Goal: Transaction & Acquisition: Purchase product/service

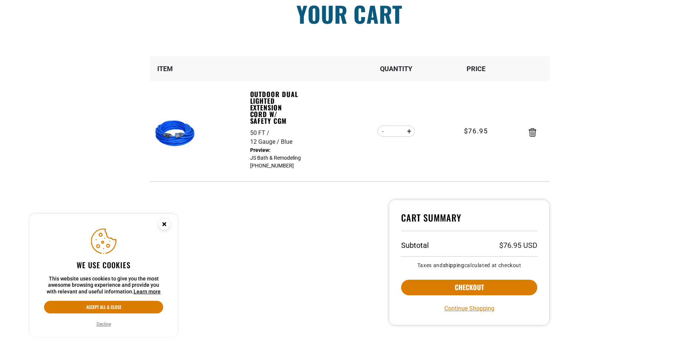
scroll to position [74, 0]
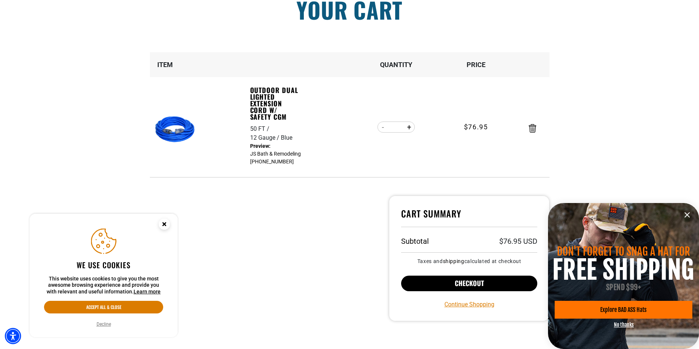
click at [476, 285] on button "Checkout" at bounding box center [469, 283] width 137 height 16
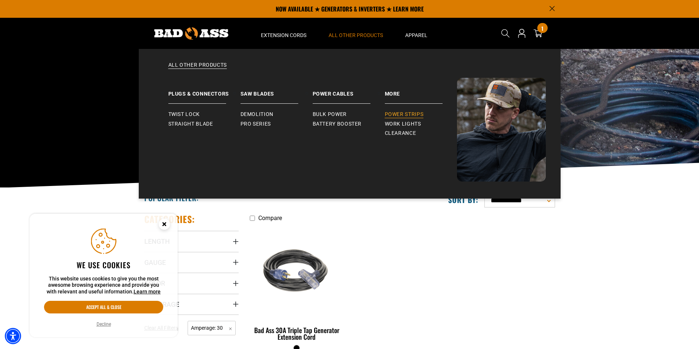
click at [406, 115] on span "Power Strips" at bounding box center [404, 114] width 39 height 7
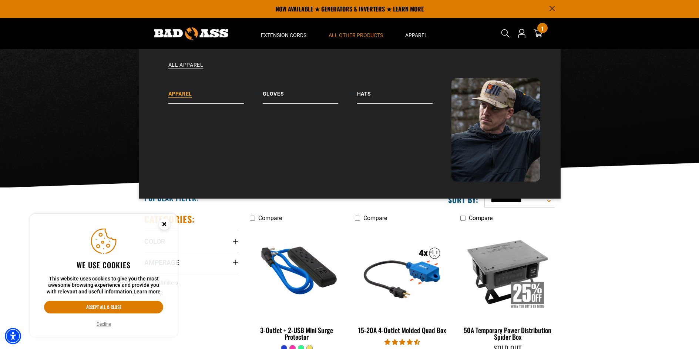
click at [179, 95] on link "Apparel" at bounding box center [215, 91] width 94 height 26
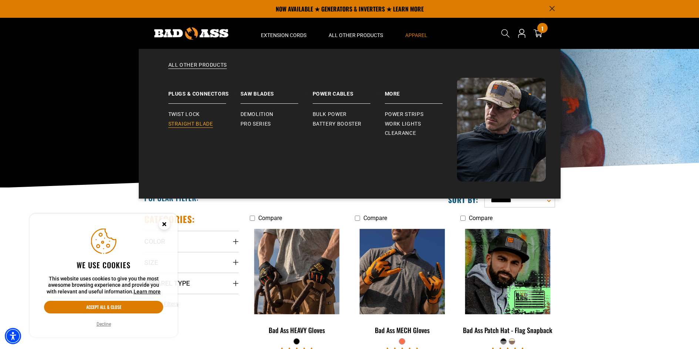
click at [194, 124] on span "Straight Blade" at bounding box center [190, 124] width 45 height 7
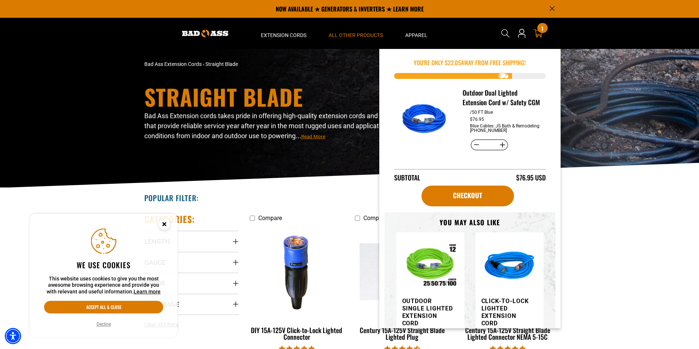
click at [541, 31] on div "1 1 item" at bounding box center [542, 28] width 10 height 10
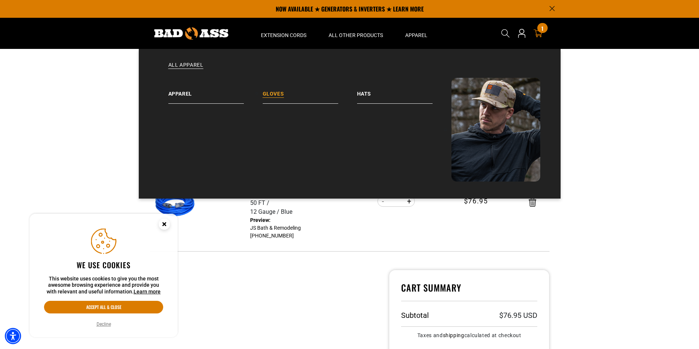
click at [273, 95] on link "Gloves" at bounding box center [310, 91] width 94 height 26
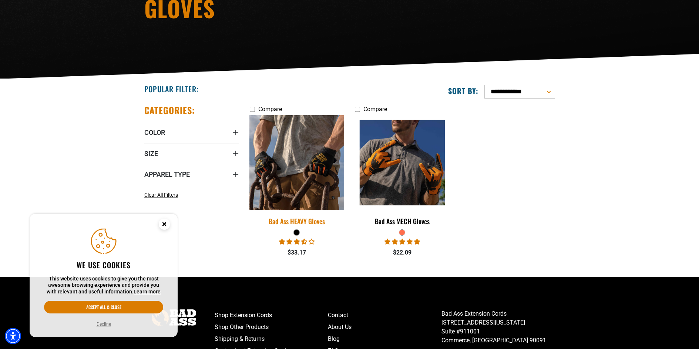
scroll to position [111, 0]
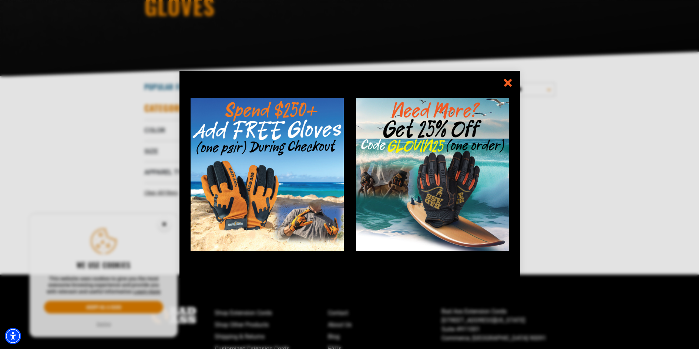
click at [505, 85] on icon "information" at bounding box center [508, 83] width 6 height 6
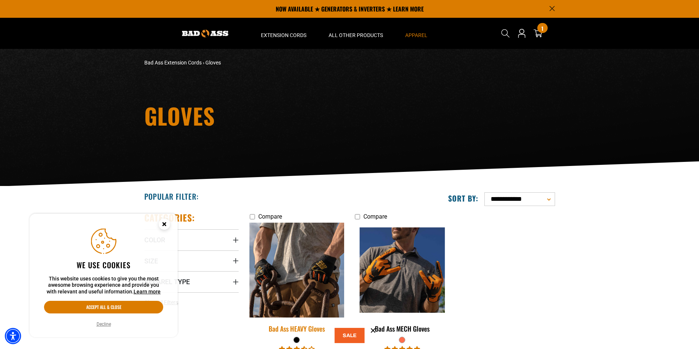
scroll to position [0, 0]
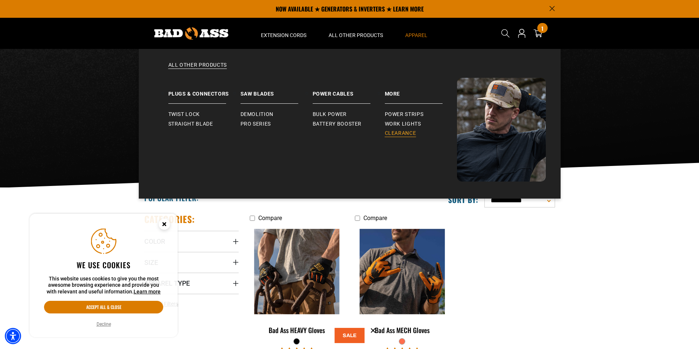
click at [399, 134] on span "Clearance" at bounding box center [400, 133] width 31 height 7
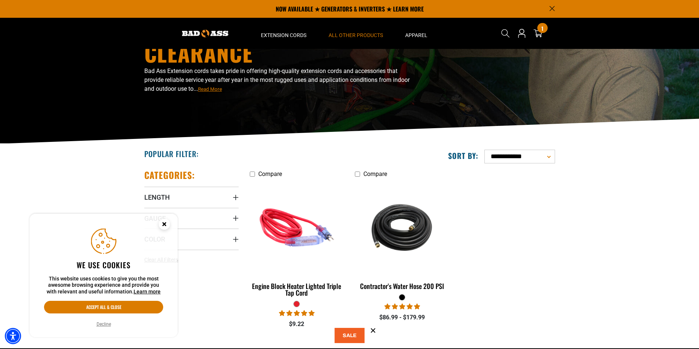
scroll to position [37, 0]
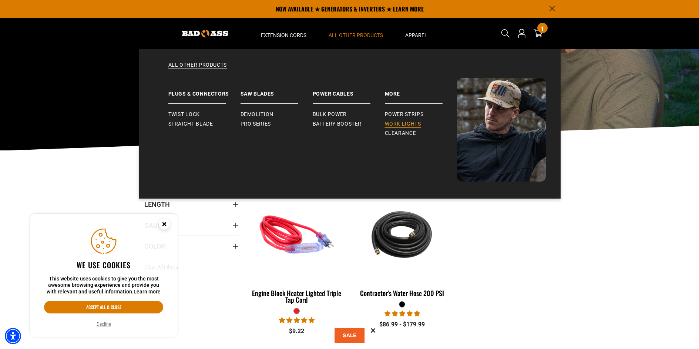
click at [402, 122] on span "Work Lights" at bounding box center [403, 124] width 36 height 7
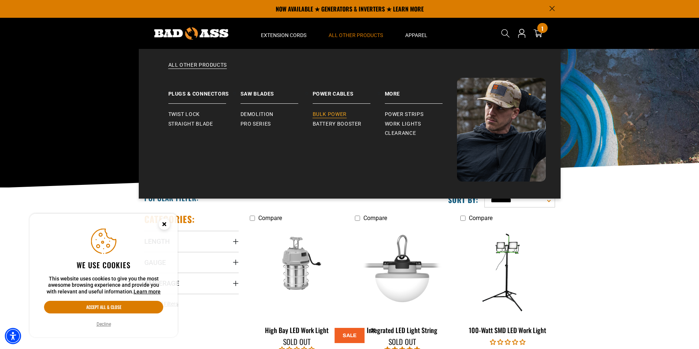
click at [335, 112] on span "Bulk Power" at bounding box center [330, 114] width 34 height 7
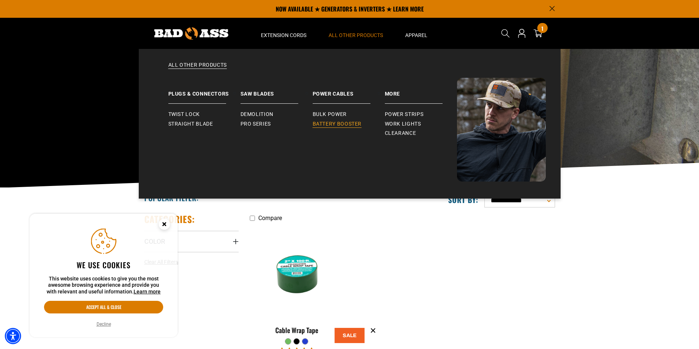
click at [346, 125] on span "Battery Booster" at bounding box center [337, 124] width 49 height 7
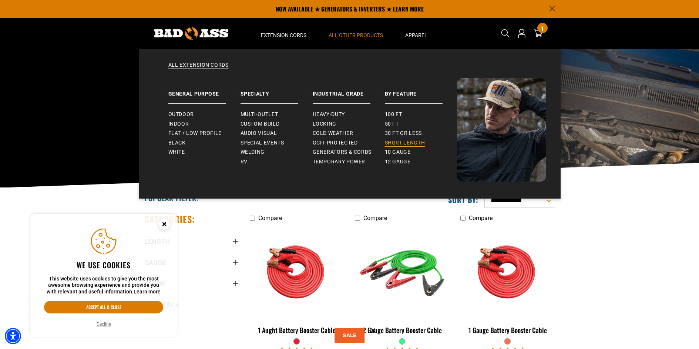
click at [399, 142] on span "Short Length" at bounding box center [405, 143] width 40 height 7
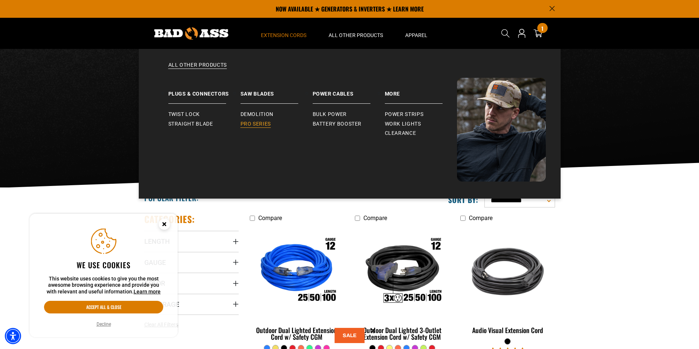
click at [258, 127] on span "Pro Series" at bounding box center [256, 124] width 30 height 7
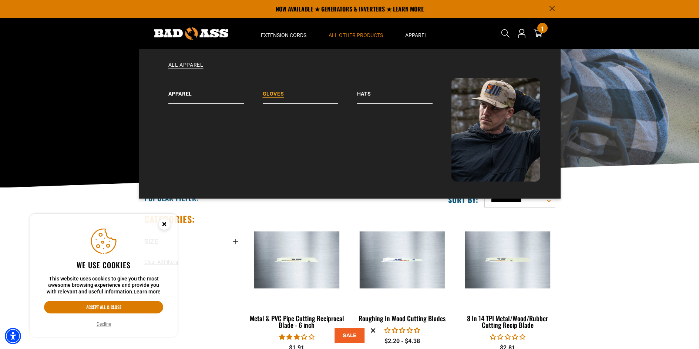
click at [273, 95] on link "Gloves" at bounding box center [310, 91] width 94 height 26
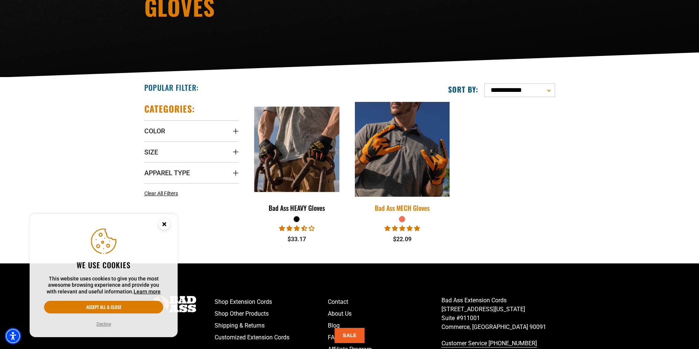
scroll to position [111, 0]
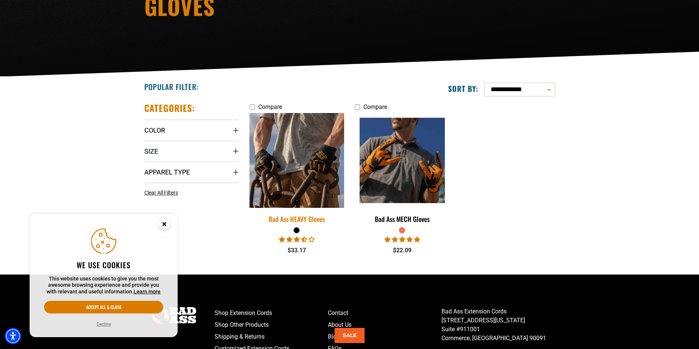
click at [291, 220] on div "Bad Ass HEAVY Gloves" at bounding box center [297, 218] width 94 height 7
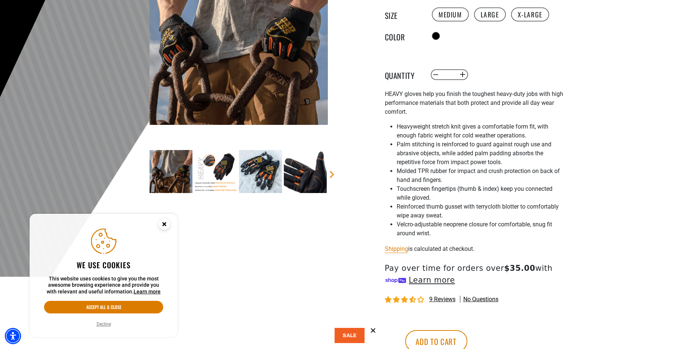
scroll to position [148, 0]
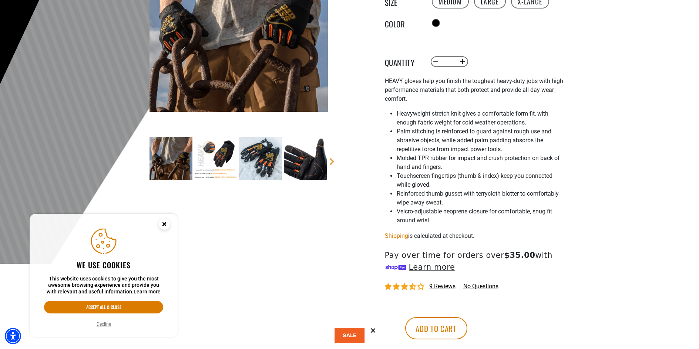
click at [170, 158] on img at bounding box center [171, 158] width 43 height 43
click at [222, 158] on img at bounding box center [215, 158] width 43 height 43
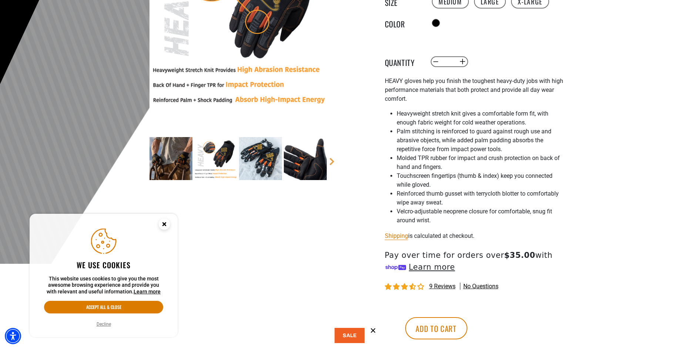
click at [254, 158] on img at bounding box center [260, 158] width 43 height 43
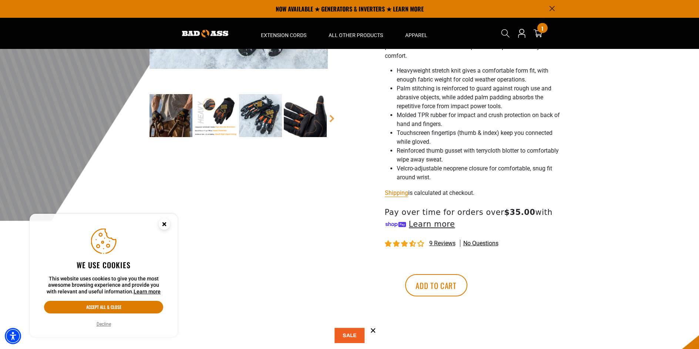
scroll to position [185, 0]
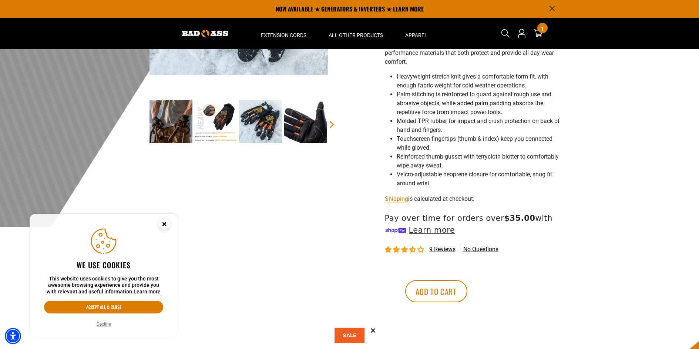
click at [438, 252] on span "9 reviews" at bounding box center [442, 248] width 26 height 7
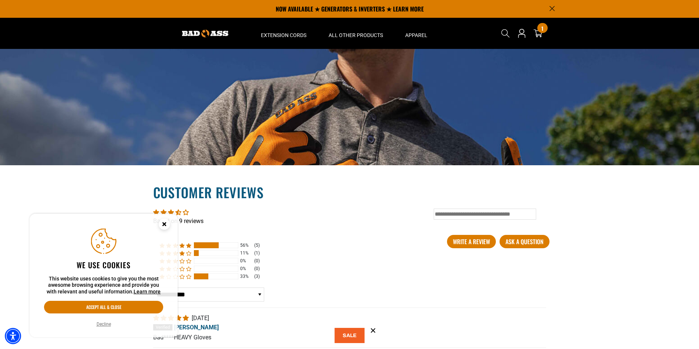
scroll to position [786, 0]
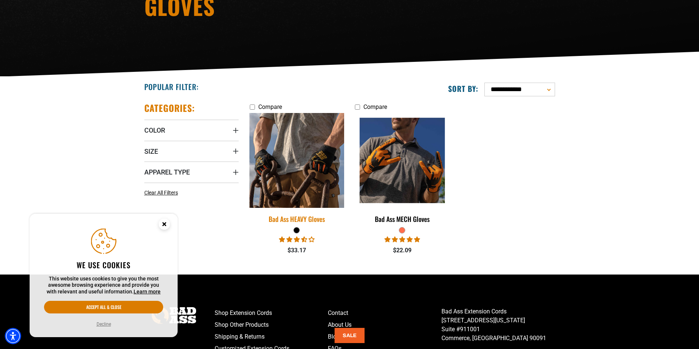
click at [289, 219] on div "Bad Ass HEAVY Gloves" at bounding box center [297, 218] width 94 height 7
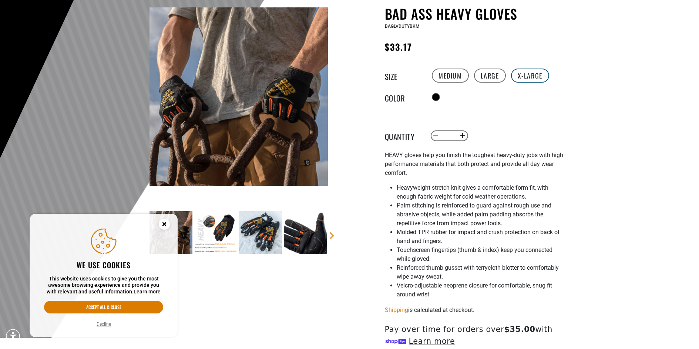
click at [530, 72] on label "X-Large" at bounding box center [530, 75] width 38 height 14
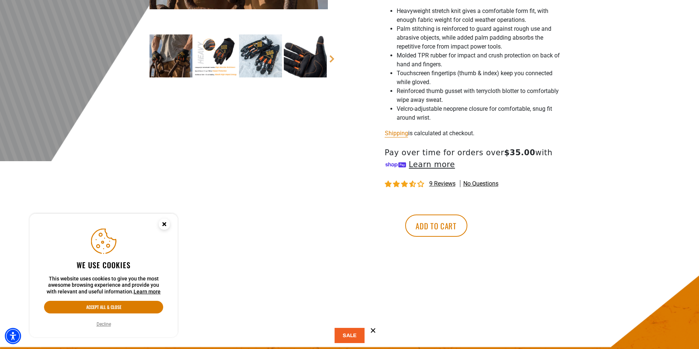
scroll to position [333, 0]
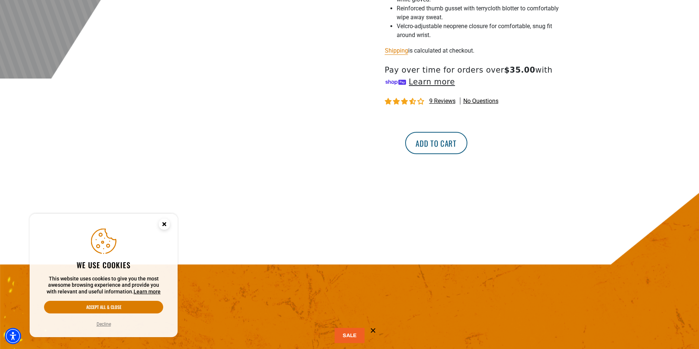
click at [467, 149] on button "Add to cart" at bounding box center [436, 143] width 62 height 22
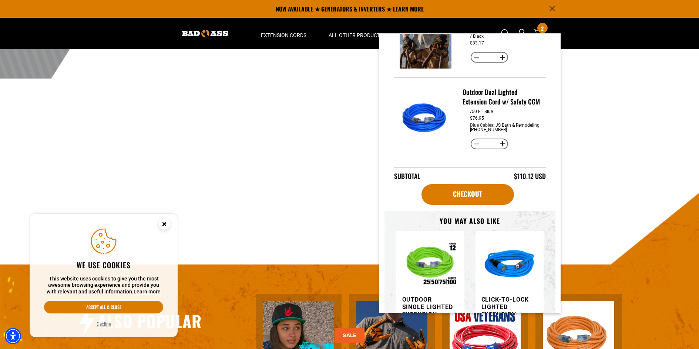
scroll to position [74, 0]
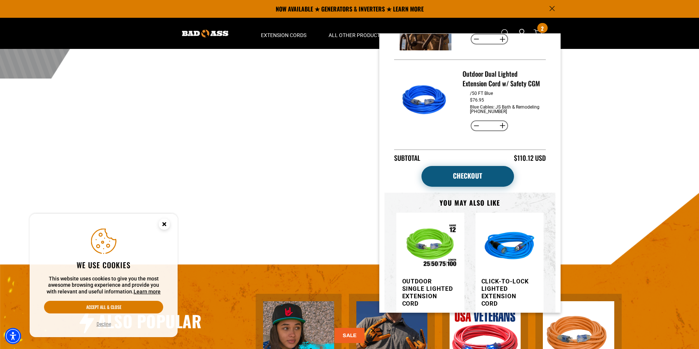
click at [470, 181] on link "Checkout" at bounding box center [468, 176] width 93 height 21
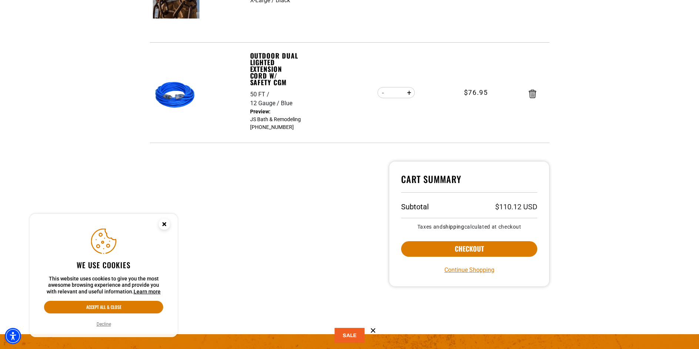
scroll to position [222, 0]
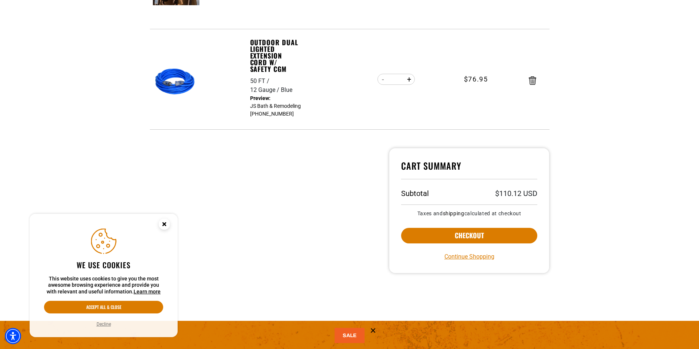
click at [165, 227] on circle "Close this option" at bounding box center [164, 223] width 11 height 11
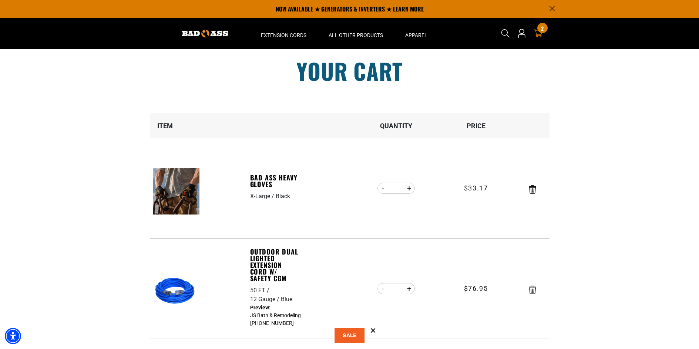
scroll to position [0, 0]
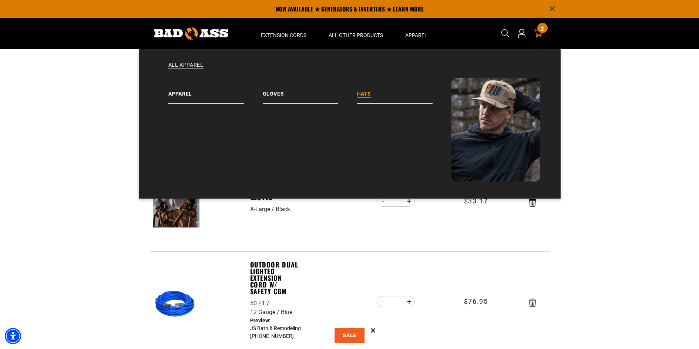
click at [362, 94] on link "Hats" at bounding box center [404, 91] width 94 height 26
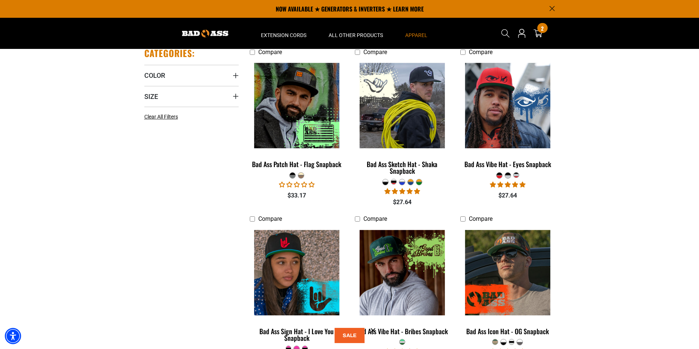
scroll to position [37, 0]
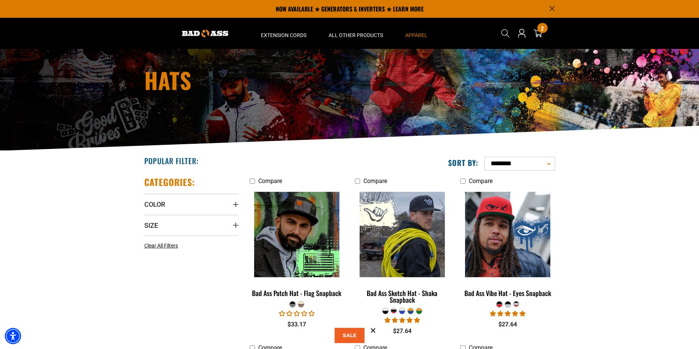
click at [225, 33] on img at bounding box center [205, 34] width 46 height 8
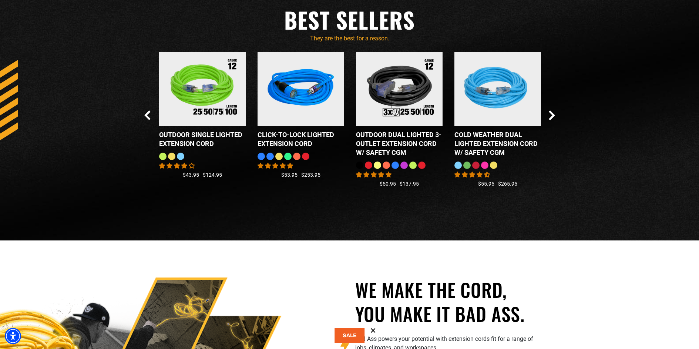
scroll to position [633, 0]
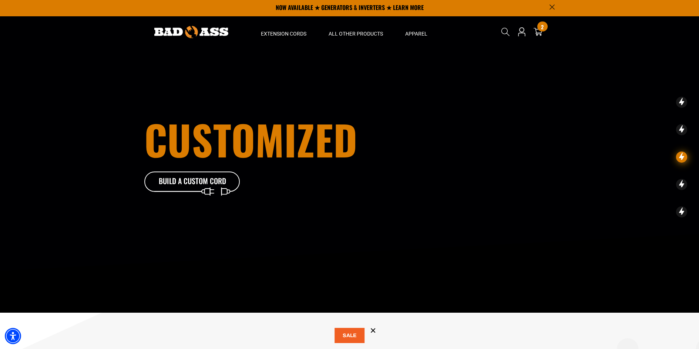
scroll to position [0, 0]
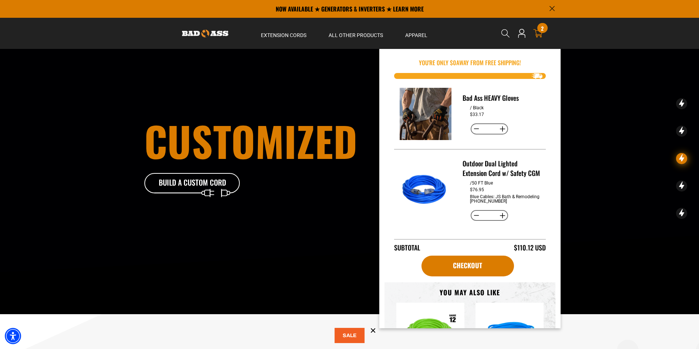
click at [538, 32] on icon at bounding box center [538, 33] width 10 height 10
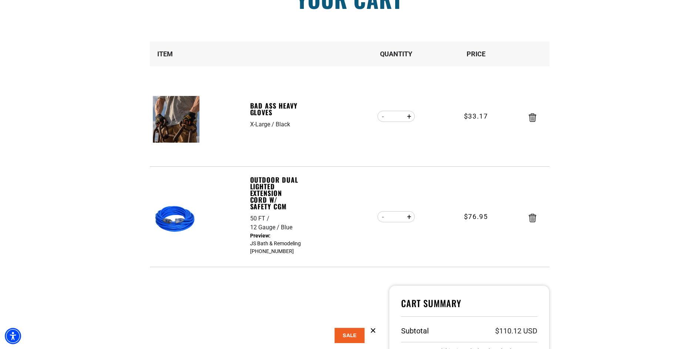
scroll to position [111, 0]
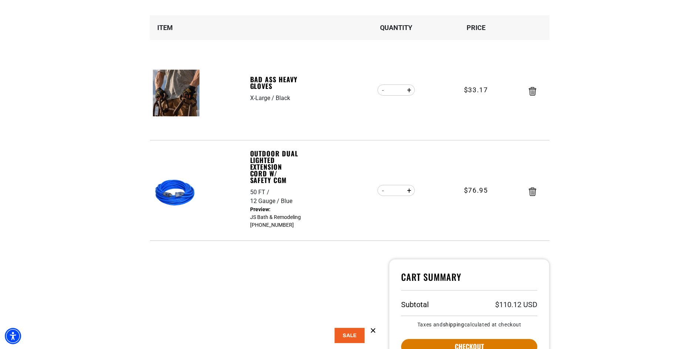
click at [347, 334] on button at bounding box center [350, 335] width 30 height 15
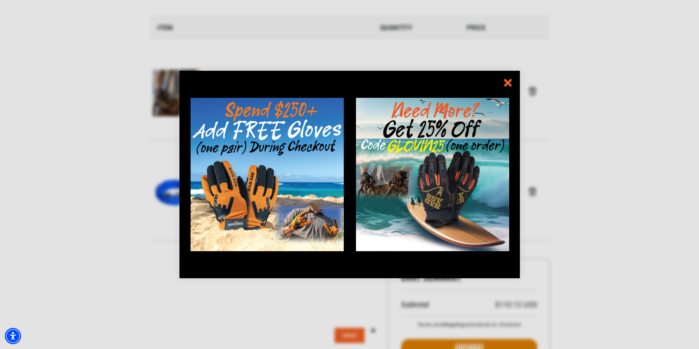
click at [347, 334] on div at bounding box center [349, 174] width 699 height 349
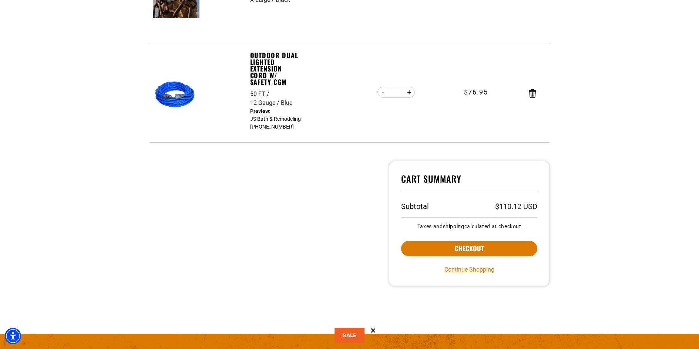
scroll to position [252, 0]
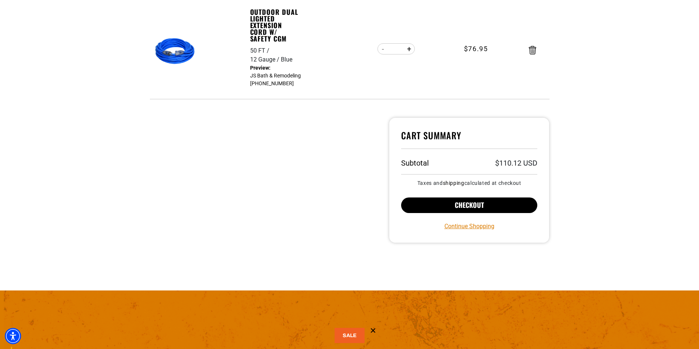
click at [466, 209] on button "Checkout" at bounding box center [469, 205] width 137 height 16
